Goal: Task Accomplishment & Management: Manage account settings

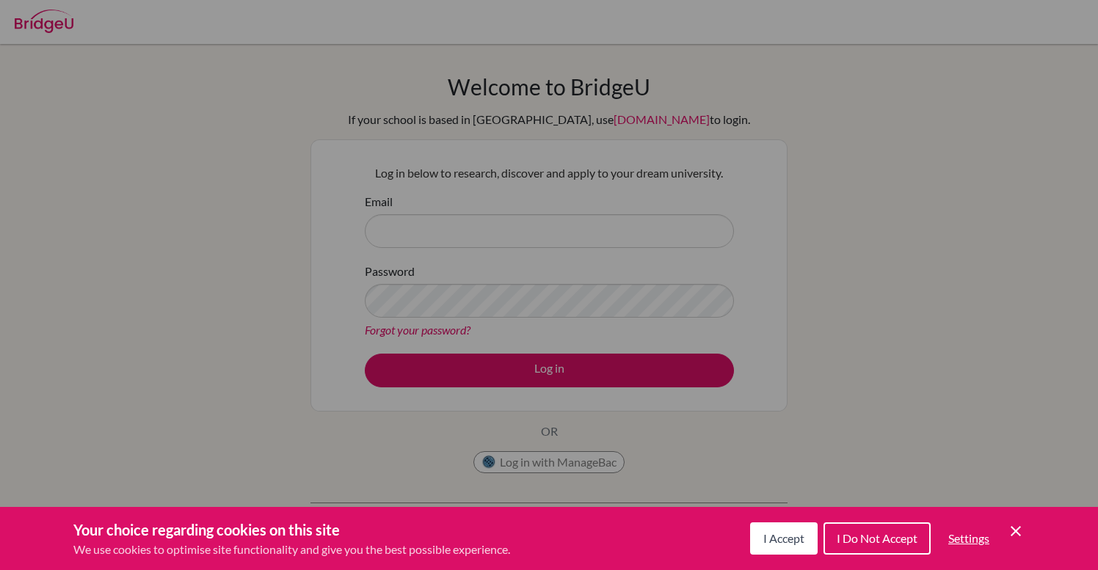
click at [796, 534] on span "I Accept" at bounding box center [783, 538] width 41 height 14
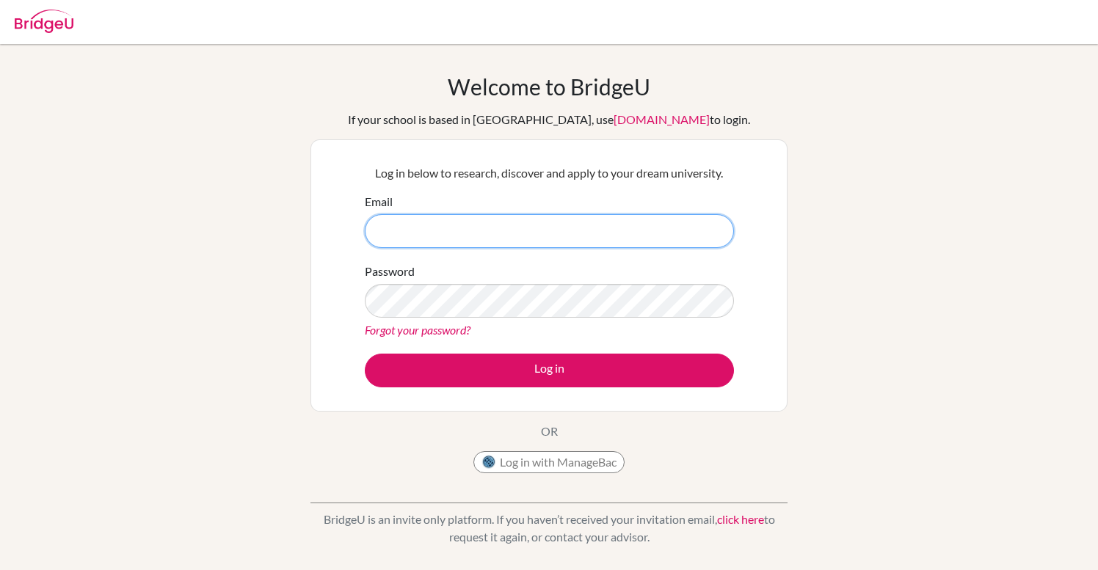
click at [531, 247] on input "Email" at bounding box center [549, 231] width 369 height 34
type input "[EMAIL_ADDRESS][DOMAIN_NAME]"
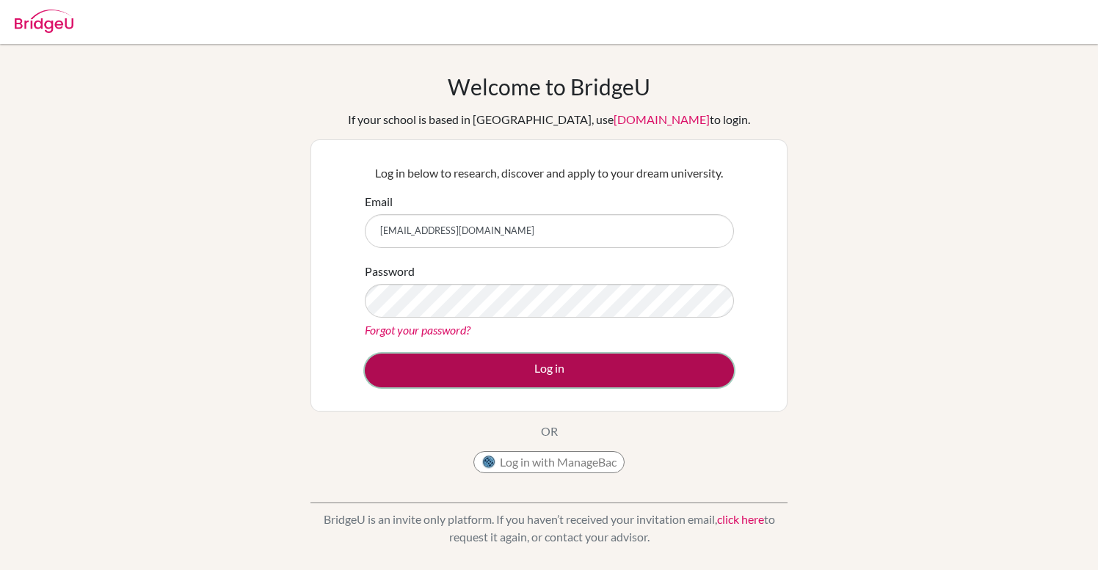
click at [591, 367] on button "Log in" at bounding box center [549, 371] width 369 height 34
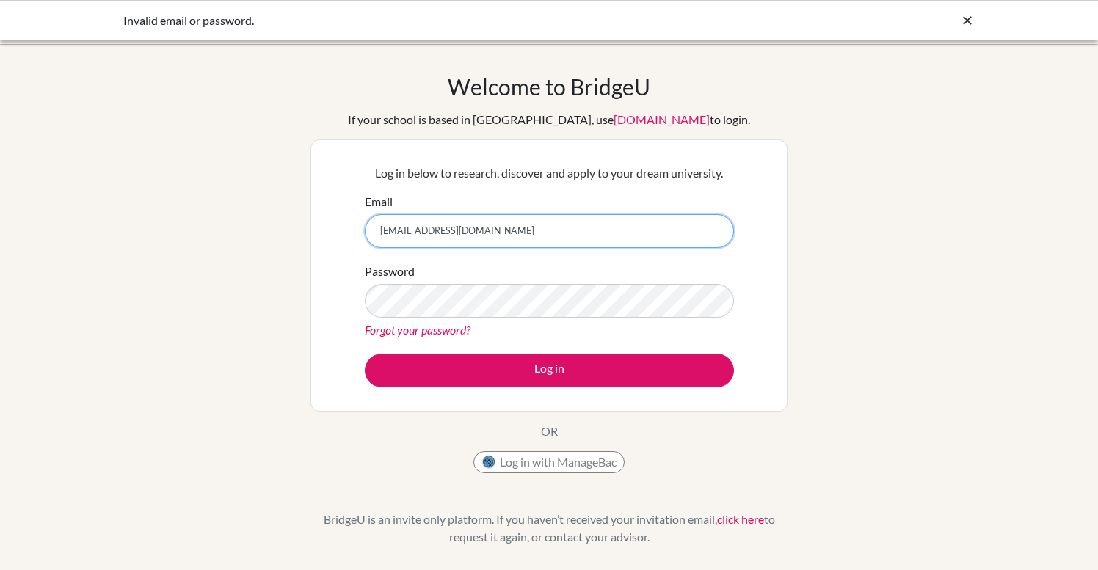
drag, startPoint x: 384, startPoint y: 233, endPoint x: 542, endPoint y: 248, distance: 159.2
click at [542, 248] on form "Email [EMAIL_ADDRESS][DOMAIN_NAME] Password Forgot your password? Log in" at bounding box center [549, 290] width 369 height 195
type input "2"
paste input "2014c.tselmuun.o@shineue.edu.mn"
type input "2014c.tselmuun.o@shineue.edu.mn"
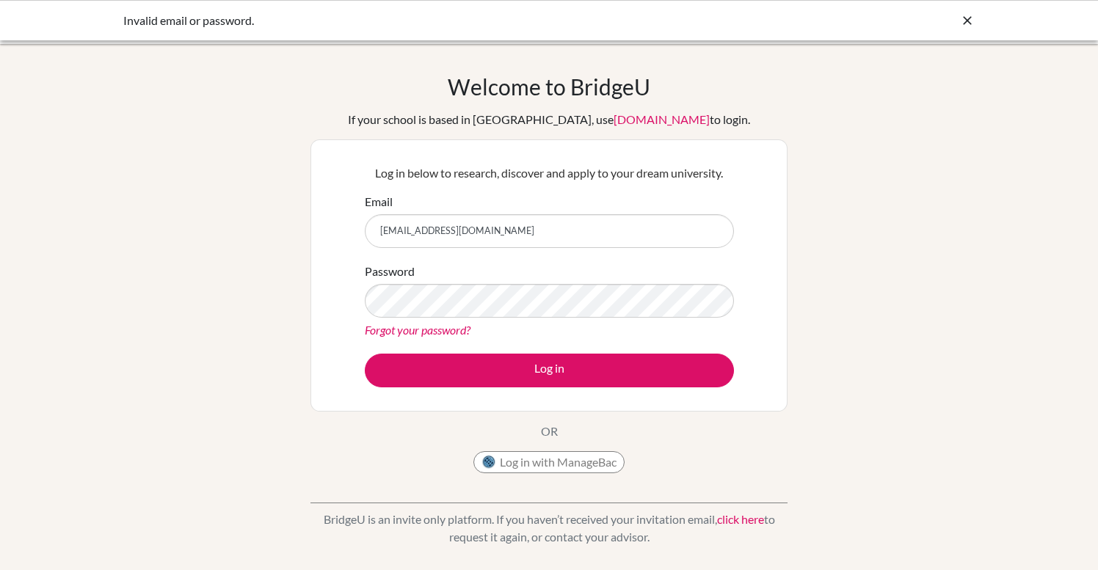
click at [455, 331] on link "Forgot your password?" at bounding box center [418, 330] width 106 height 14
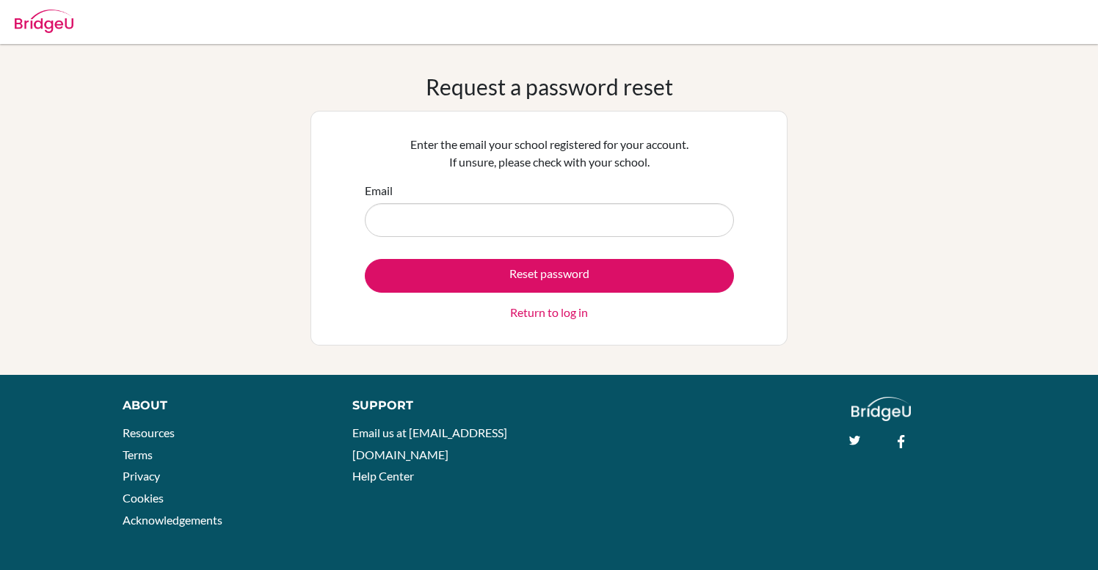
click at [545, 228] on input "Email" at bounding box center [549, 220] width 369 height 34
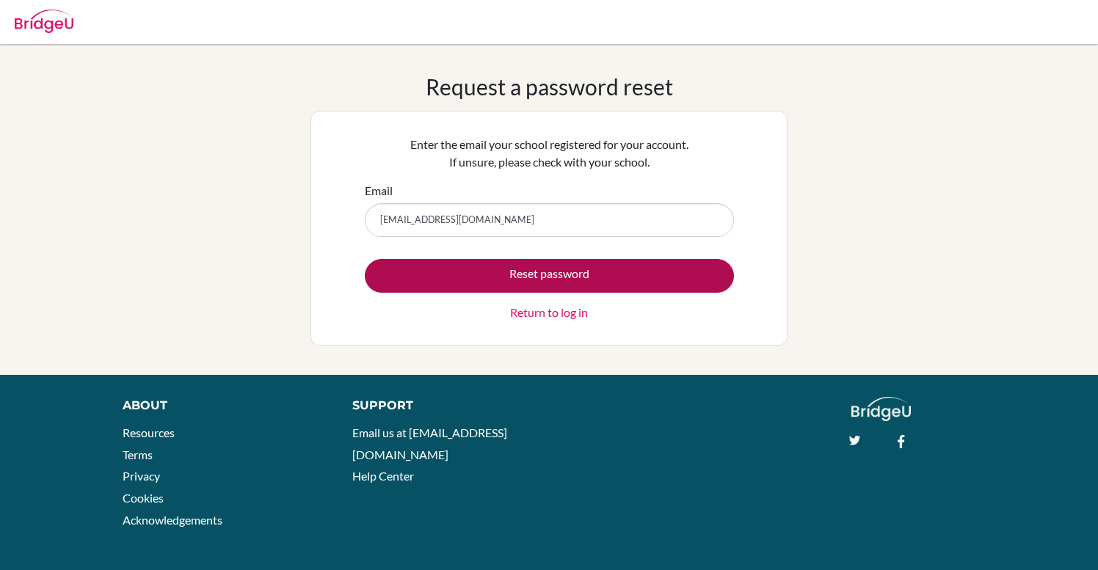
type input "[EMAIL_ADDRESS][DOMAIN_NAME]"
click at [568, 271] on button "Reset password" at bounding box center [549, 276] width 369 height 34
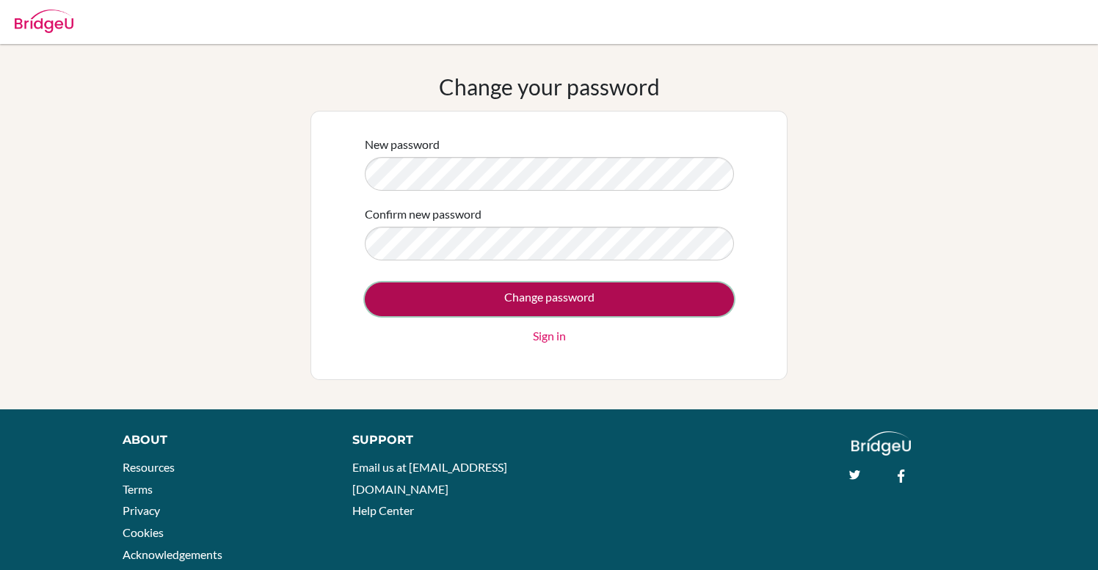
click at [614, 307] on input "Change password" at bounding box center [549, 300] width 369 height 34
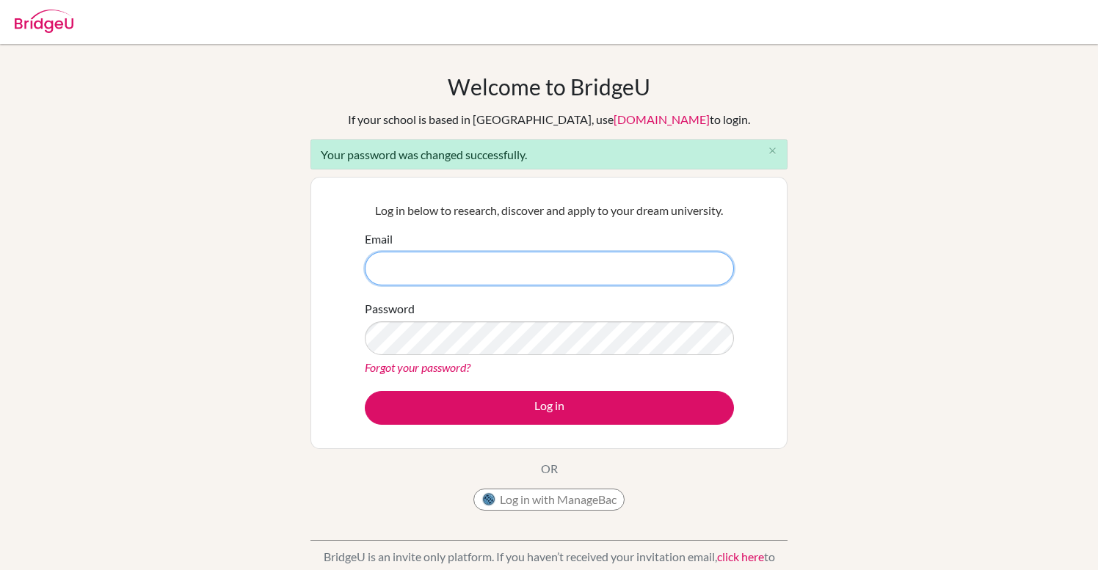
click at [443, 273] on input "Email" at bounding box center [549, 269] width 369 height 34
paste input "[EMAIL_ADDRESS][DOMAIN_NAME]"
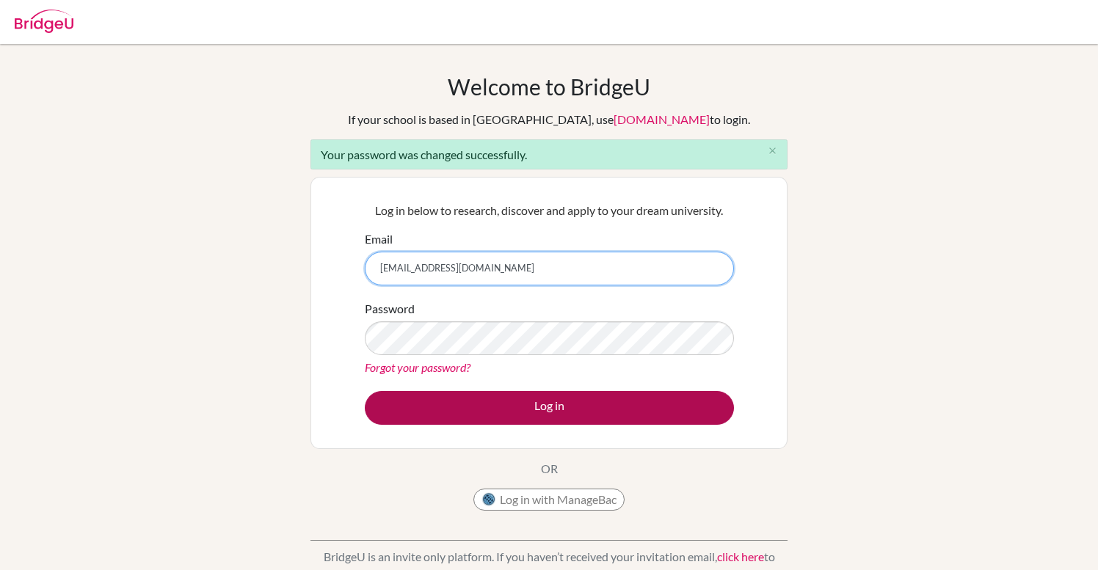
type input "[EMAIL_ADDRESS][DOMAIN_NAME]"
click at [559, 410] on button "Log in" at bounding box center [549, 408] width 369 height 34
